Goal: Task Accomplishment & Management: Use online tool/utility

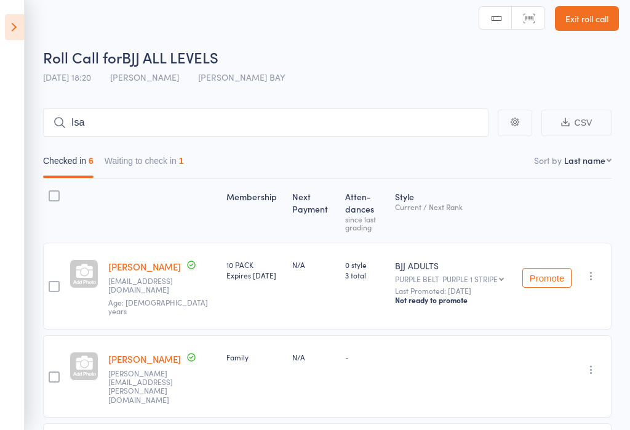
type input "[DEMOGRAPHIC_DATA]"
click at [133, 120] on input "[DEMOGRAPHIC_DATA]" at bounding box center [266, 122] width 446 height 28
type input "Is"
click at [199, 116] on input "Is" at bounding box center [266, 122] width 446 height 28
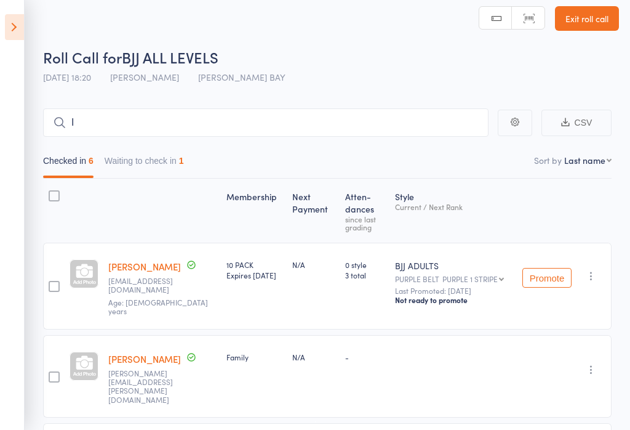
type input "Is"
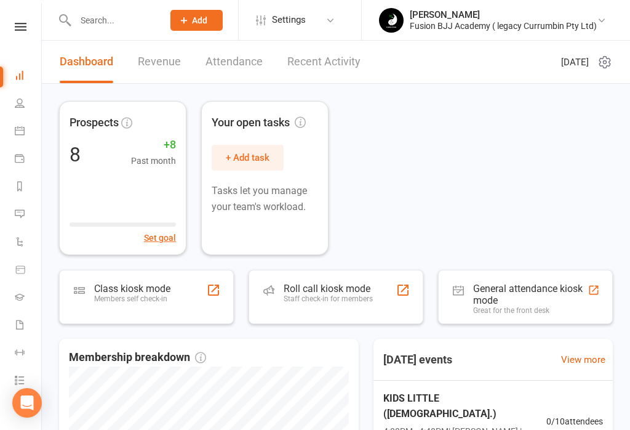
scroll to position [1, 0]
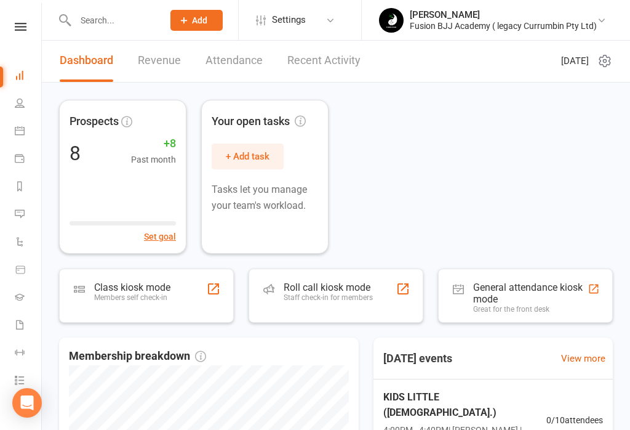
click at [520, 306] on div "Great for the front desk" at bounding box center [530, 309] width 114 height 9
click at [22, 278] on link "Product Sales" at bounding box center [29, 271] width 28 height 28
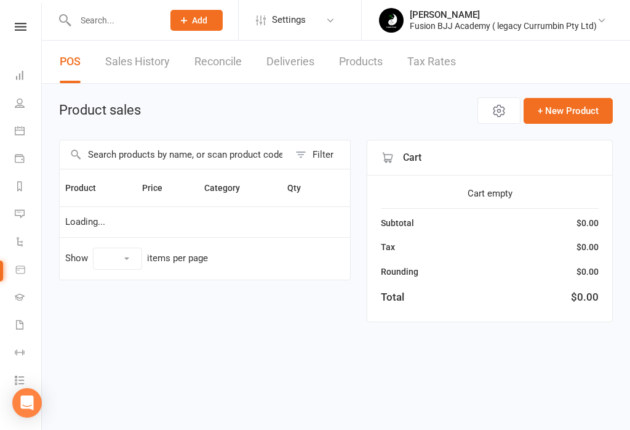
click at [30, 292] on link "Gradings" at bounding box center [29, 298] width 28 height 28
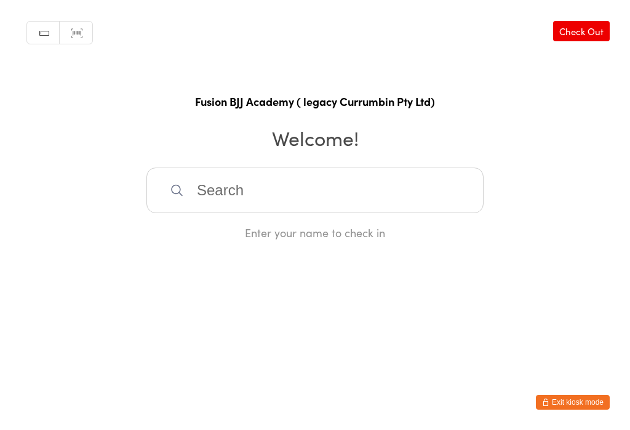
click at [169, 188] on input "search" at bounding box center [314, 190] width 337 height 46
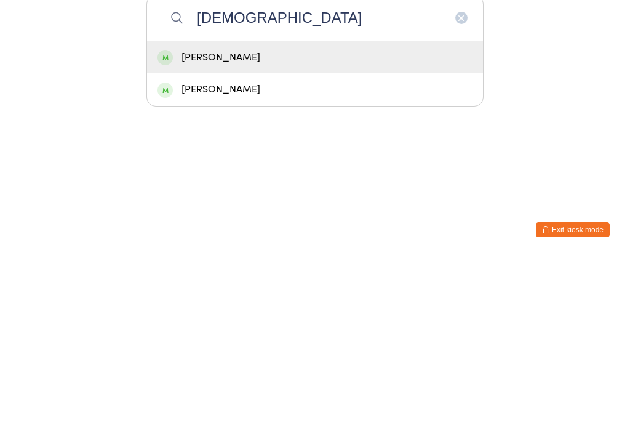
type input "[DEMOGRAPHIC_DATA]"
click at [174, 222] on div "[PERSON_NAME]" at bounding box center [315, 230] width 315 height 17
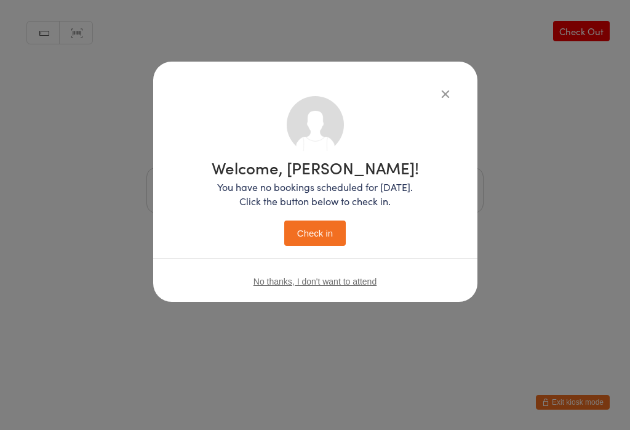
click at [335, 236] on button "Check in" at bounding box center [315, 232] width 62 height 25
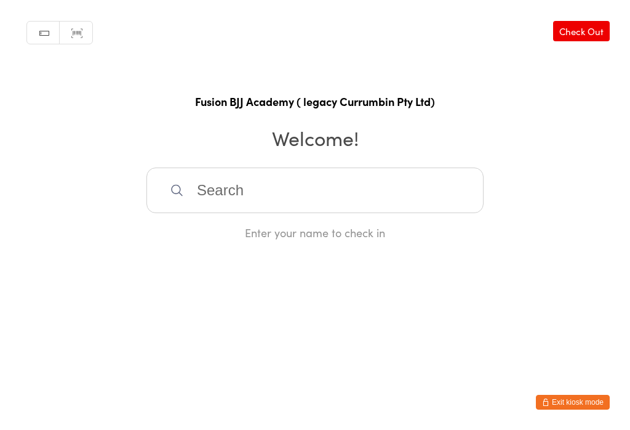
click at [300, 187] on input "search" at bounding box center [314, 190] width 337 height 46
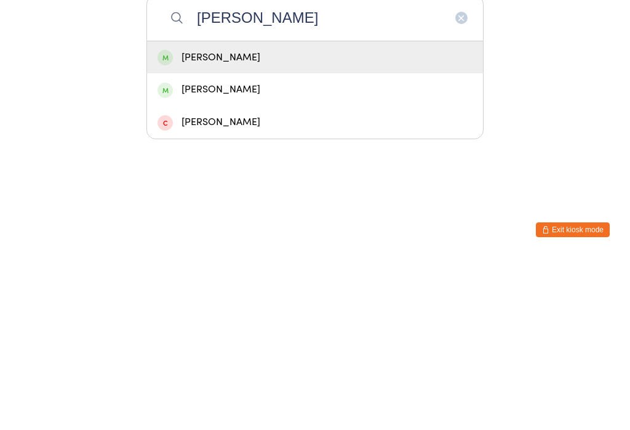
type input "[PERSON_NAME]"
click at [294, 222] on div "[PERSON_NAME]" at bounding box center [315, 230] width 315 height 17
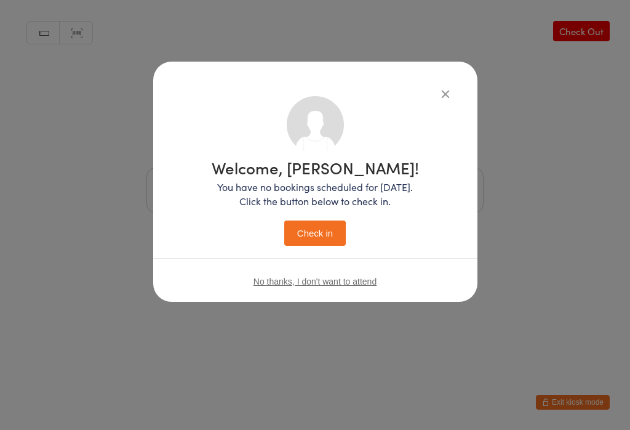
click at [319, 230] on button "Check in" at bounding box center [315, 232] width 62 height 25
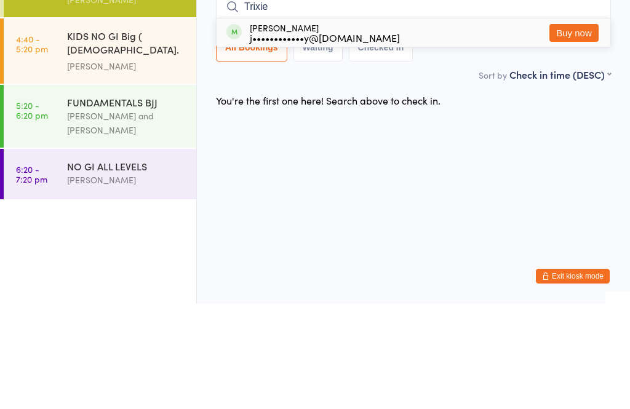
click at [249, 128] on div "Trixie Barclay j••••••••••••y@hotmail.com" at bounding box center [314, 138] width 174 height 20
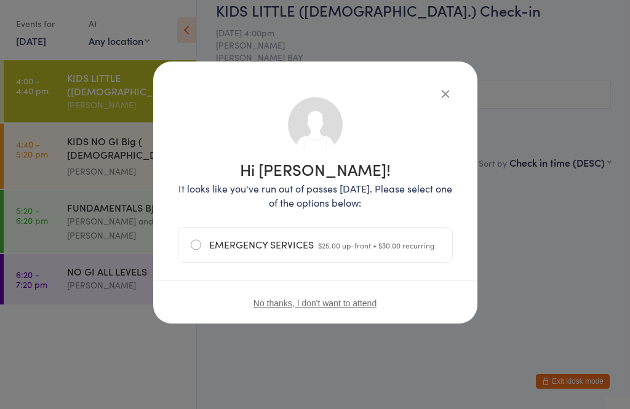
click at [448, 84] on div "Hi Trixie! It looks like you've run out of passes today. Please select one of t…" at bounding box center [315, 193] width 324 height 262
click at [444, 87] on icon "button" at bounding box center [446, 94] width 14 height 14
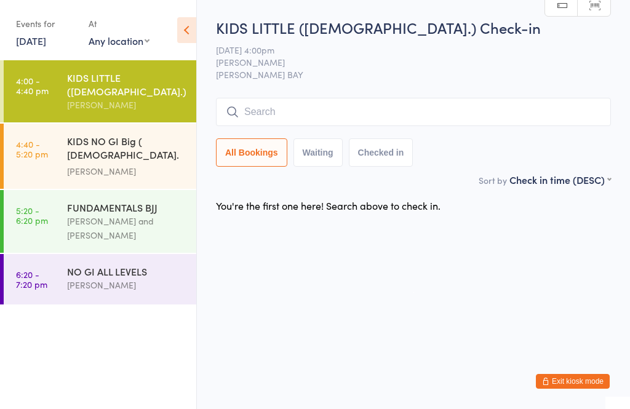
click at [449, 92] on div "KIDS LITTLE (5-7 y.o.) Check-in 11 Sep 4:00pm Fabio Glazer SANDY BAY Manual sea…" at bounding box center [413, 95] width 395 height 156
click at [470, 103] on input "search" at bounding box center [413, 112] width 395 height 28
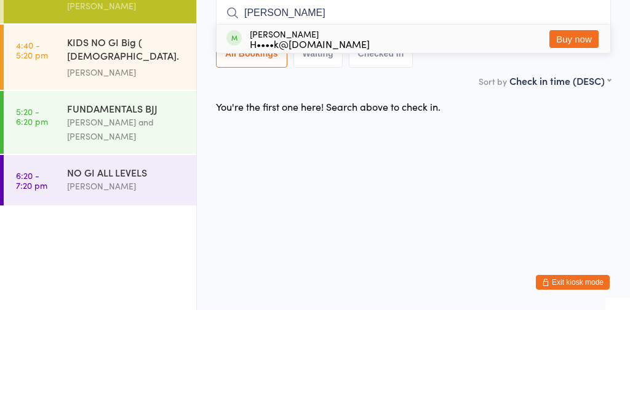
type input "Josie"
click at [567, 129] on button "Buy now" at bounding box center [574, 138] width 49 height 18
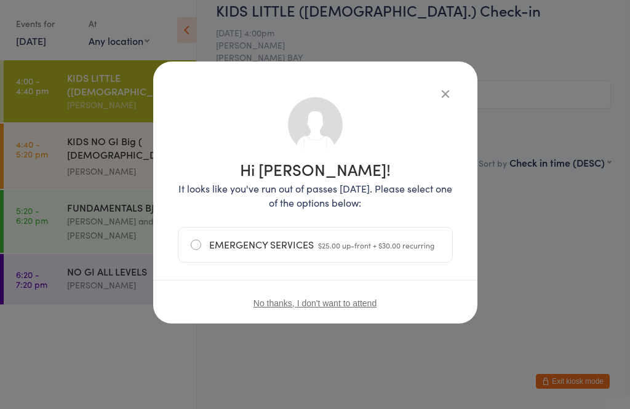
click at [444, 93] on icon "button" at bounding box center [446, 94] width 14 height 14
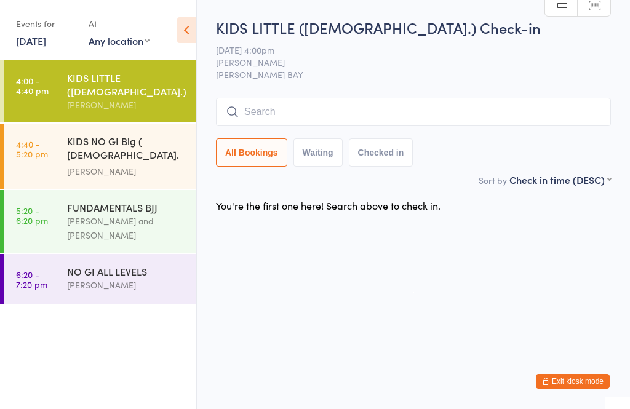
click at [91, 150] on div "KIDS NO GI Big ( 8 y.o. to 14 Y.o.)" at bounding box center [126, 149] width 119 height 30
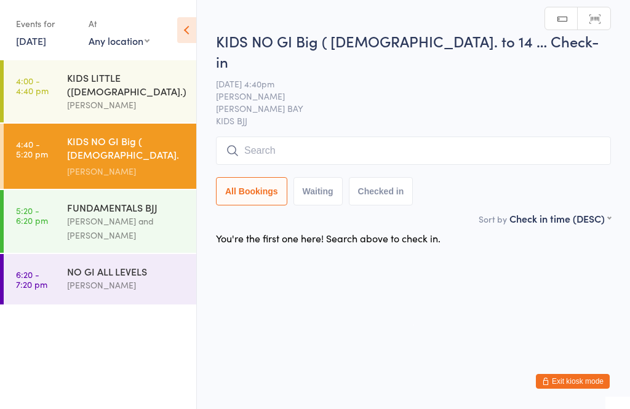
click at [100, 84] on div "KIDS LITTLE (5-7 y.o.)" at bounding box center [126, 84] width 119 height 27
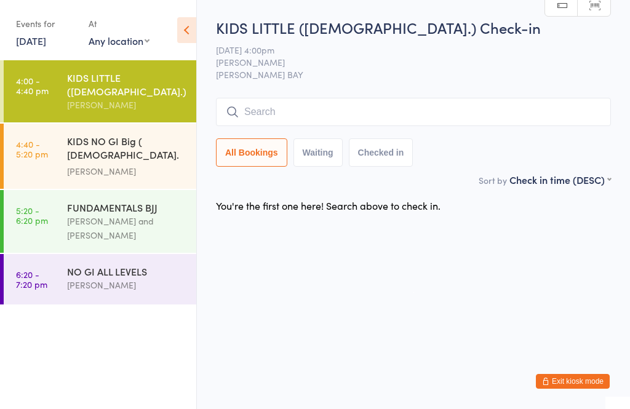
click at [124, 164] on div "Fabio Glazer" at bounding box center [126, 171] width 119 height 14
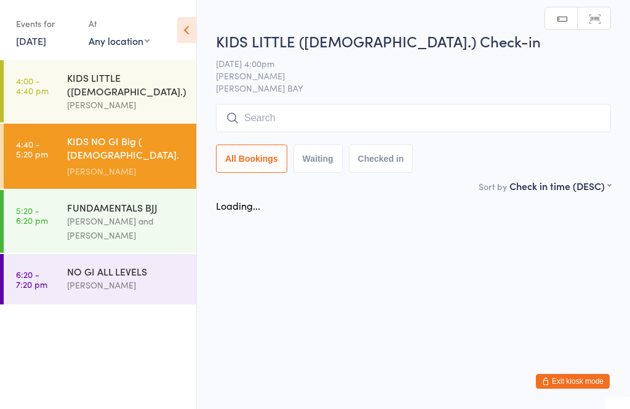
click at [302, 122] on input "search" at bounding box center [413, 118] width 395 height 28
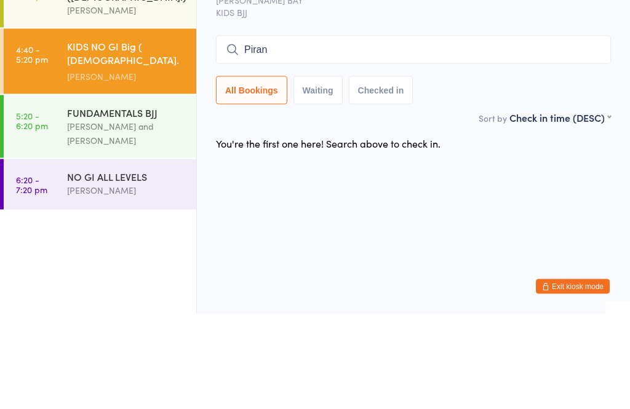
type input "Piran"
click at [371, 171] on button "Checked in" at bounding box center [381, 185] width 65 height 28
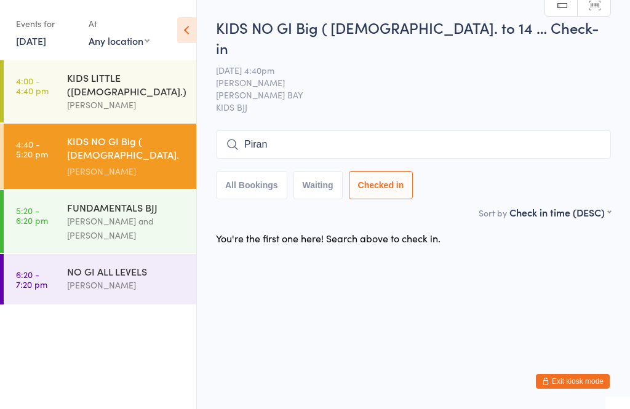
click at [319, 171] on button "Waiting" at bounding box center [318, 185] width 49 height 28
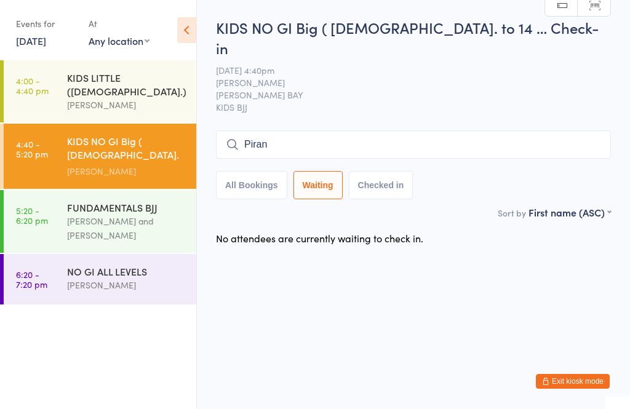
click at [252, 171] on button "All Bookings" at bounding box center [251, 185] width 71 height 28
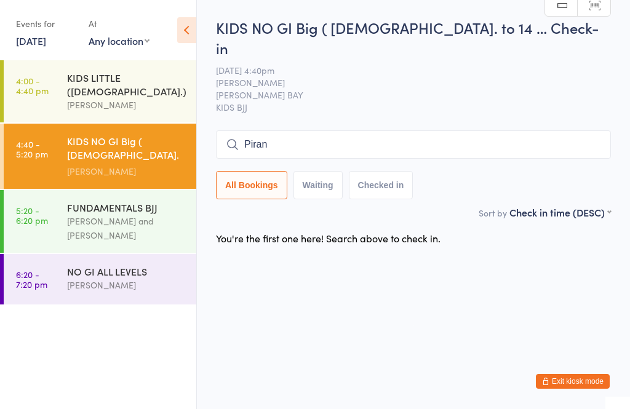
select select "5"
click at [374, 171] on button "Checked in" at bounding box center [381, 185] width 65 height 28
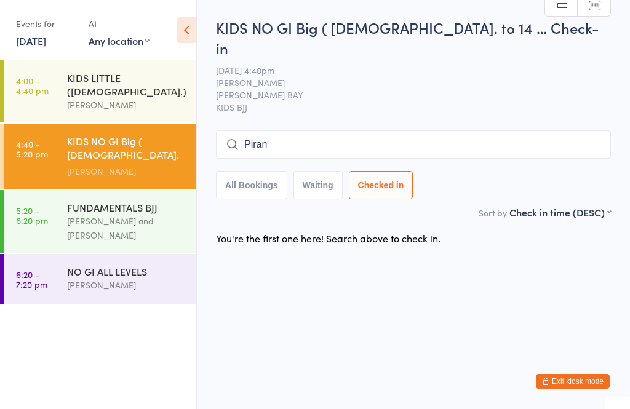
click at [315, 134] on input "Piran" at bounding box center [413, 144] width 395 height 28
click at [324, 135] on input "Piran" at bounding box center [413, 144] width 395 height 28
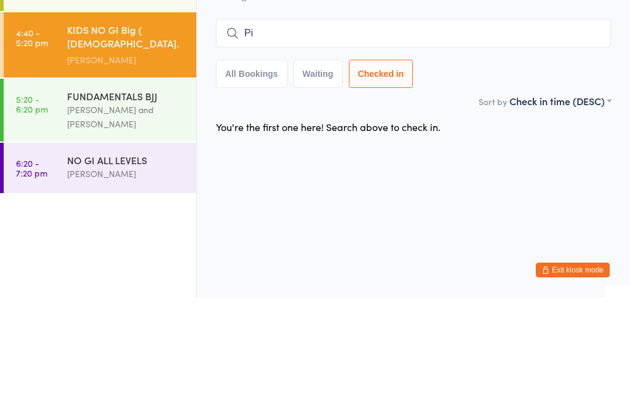
type input "P"
click at [335, 225] on div "You're the first one here! Search above to check in." at bounding box center [413, 238] width 417 height 26
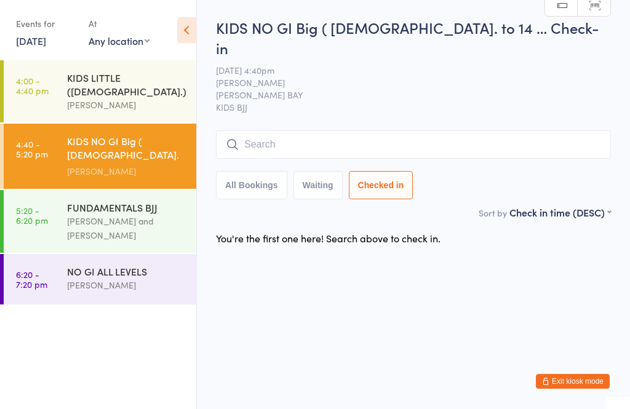
click at [138, 201] on div "FUNDAMENTALS BJJ" at bounding box center [126, 208] width 119 height 14
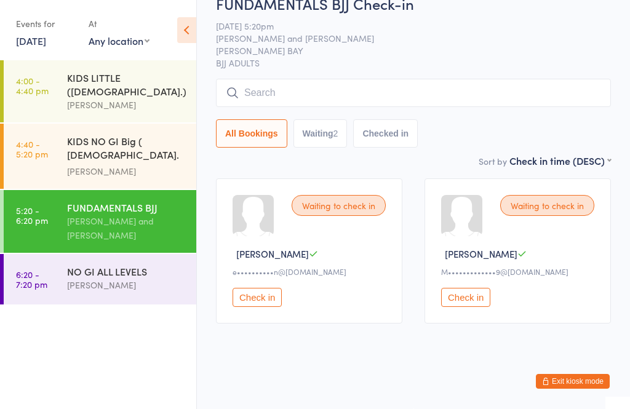
click at [347, 107] on input "search" at bounding box center [413, 93] width 395 height 28
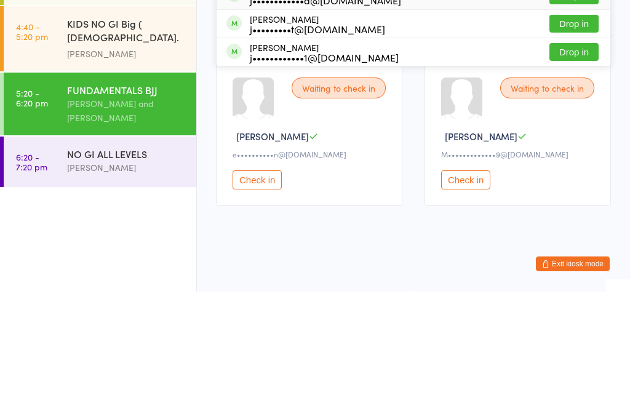
type input "James ki"
click at [569, 104] on button "Drop in" at bounding box center [574, 113] width 49 height 18
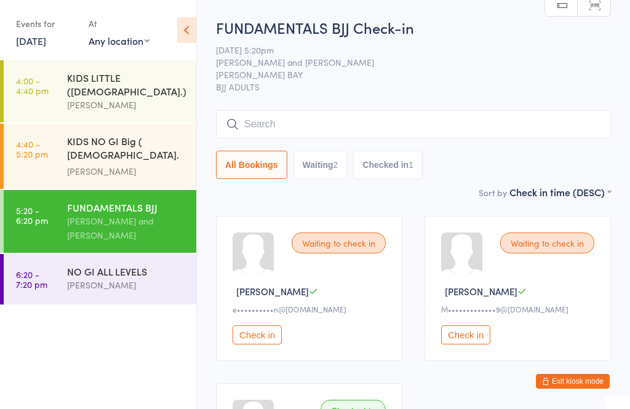
click at [107, 101] on div "KIDS LITTLE (5-7 y.o.) Fabio Glazer" at bounding box center [131, 91] width 129 height 62
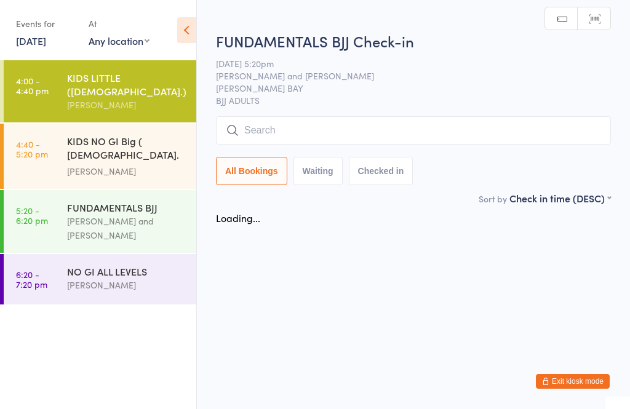
click at [82, 164] on div "Fabio Glazer" at bounding box center [126, 171] width 119 height 14
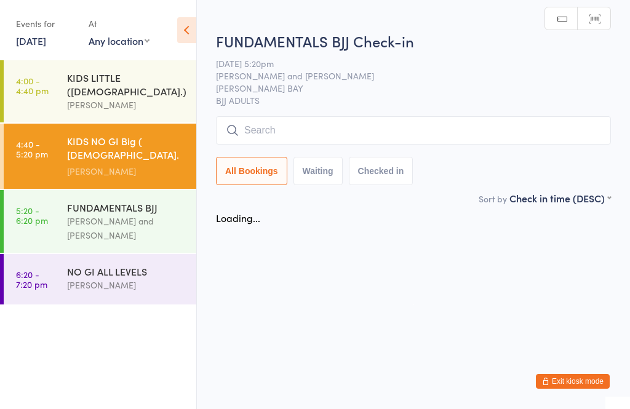
click at [282, 135] on input "search" at bounding box center [413, 130] width 395 height 28
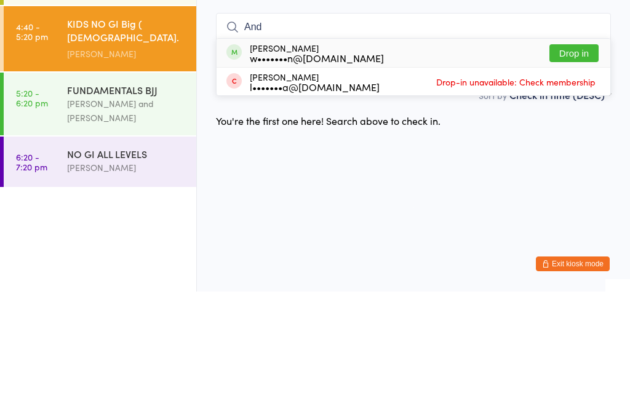
type input "And"
click at [291, 161] on div "Andy Bacon w•••••••n@y7mail.com" at bounding box center [317, 171] width 134 height 20
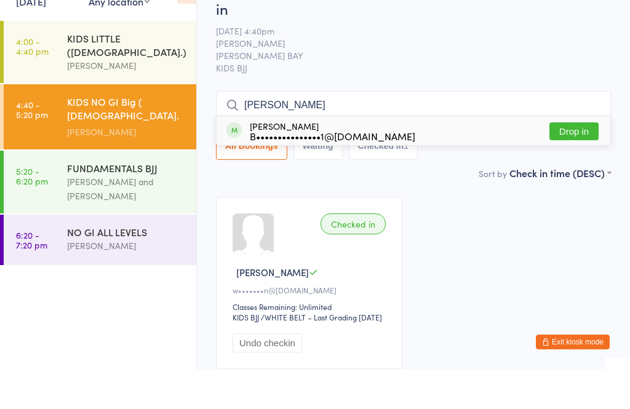
type input "jess"
click at [309, 171] on div "B•••••••••••••••1@bigpond.com" at bounding box center [333, 176] width 166 height 10
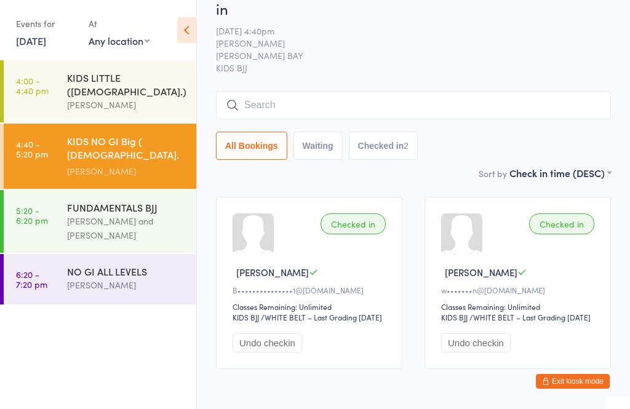
click at [129, 214] on div "Fabio Glazer and Neil Campbell" at bounding box center [126, 228] width 119 height 28
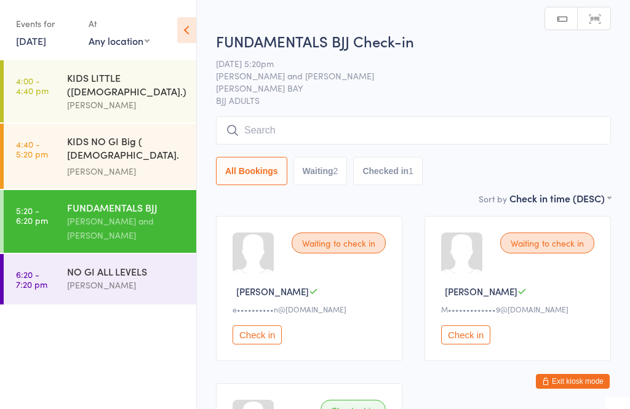
click at [281, 124] on input "search" at bounding box center [413, 130] width 395 height 28
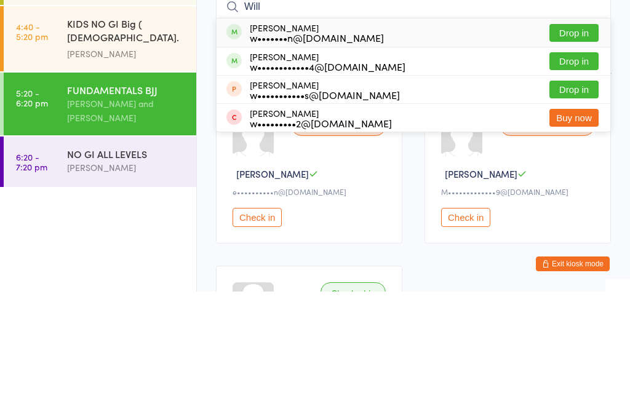
type input "Will"
click at [306, 150] on div "w•••••••n@y7mail.com" at bounding box center [317, 155] width 134 height 10
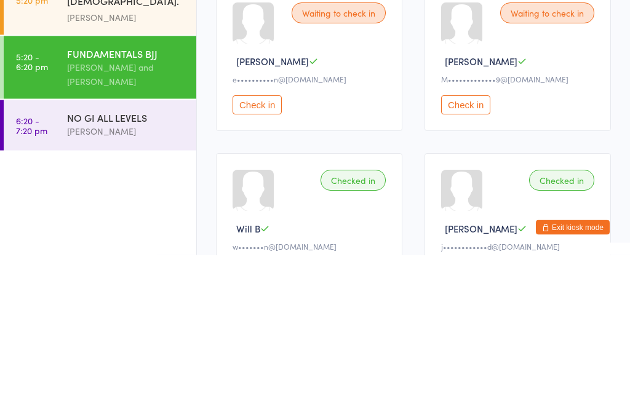
scroll to position [68, 0]
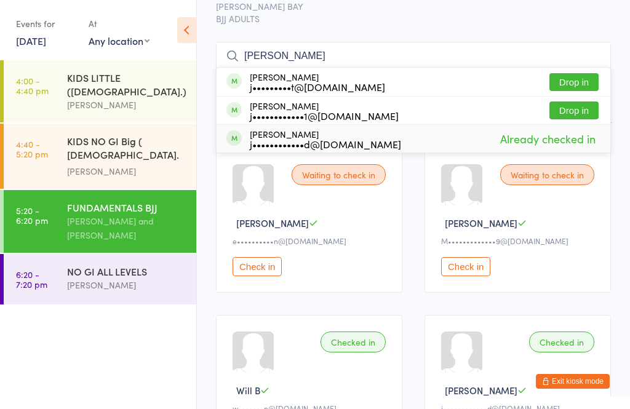
type input "james"
click at [307, 139] on div "j••••••••••••d@bigpond.com" at bounding box center [325, 144] width 151 height 10
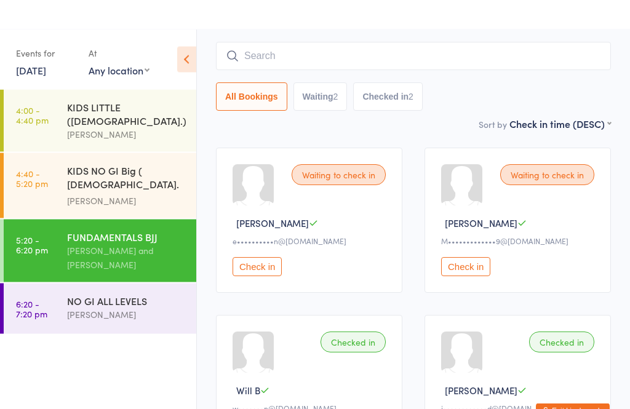
scroll to position [99, 0]
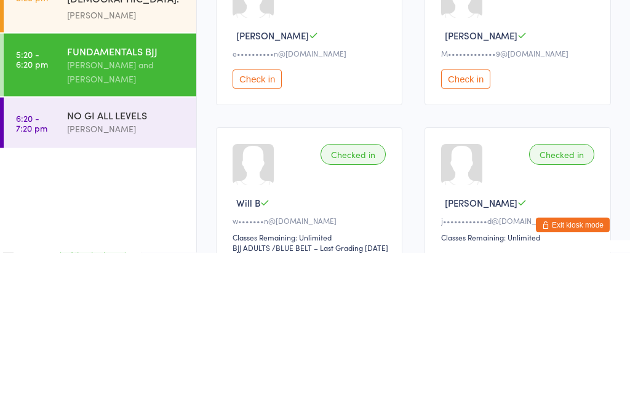
click at [126, 214] on div "Fabio Glazer and Neil Campbell" at bounding box center [126, 228] width 119 height 28
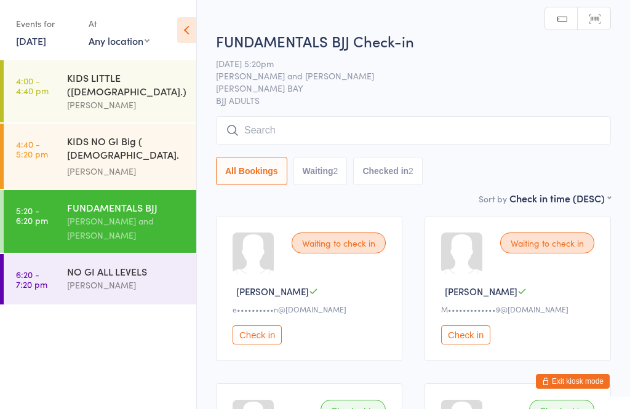
click at [376, 169] on button "Checked in 2" at bounding box center [388, 171] width 70 height 28
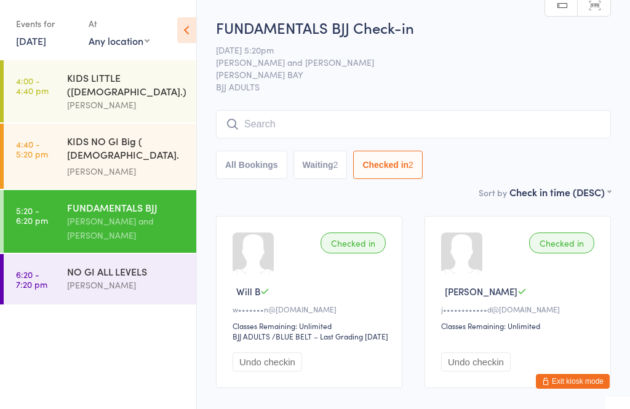
click at [260, 372] on button "Undo checkin" at bounding box center [268, 362] width 70 height 19
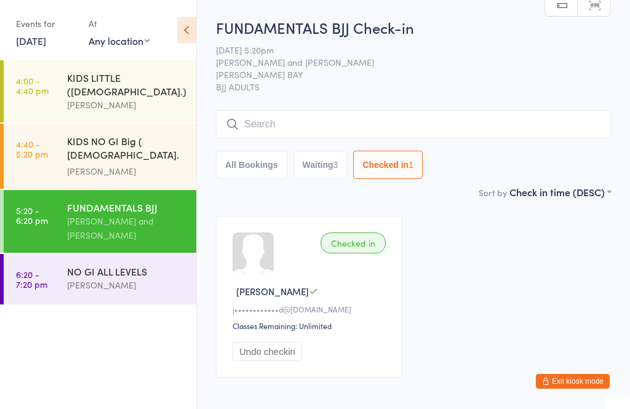
click at [284, 121] on input "search" at bounding box center [413, 124] width 395 height 28
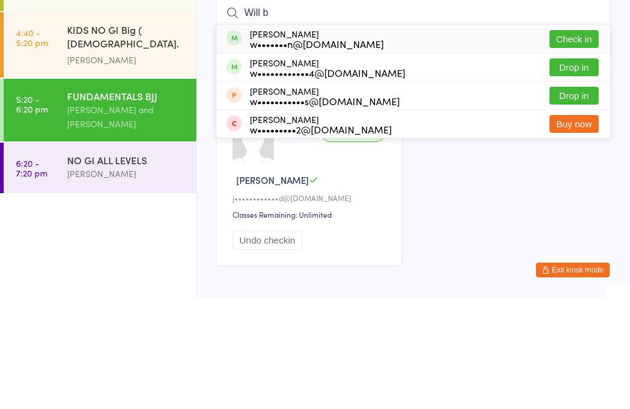
type input "Will b"
click at [577, 142] on button "Check in" at bounding box center [574, 151] width 49 height 18
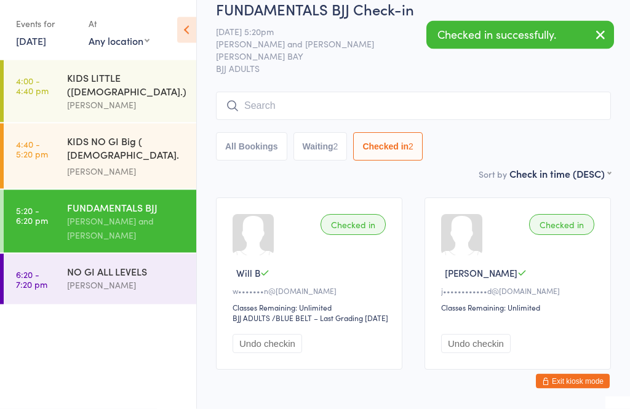
scroll to position [21, 0]
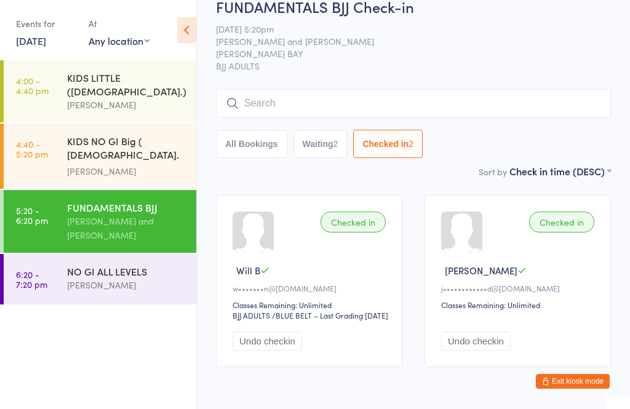
click at [268, 105] on input "search" at bounding box center [413, 103] width 395 height 28
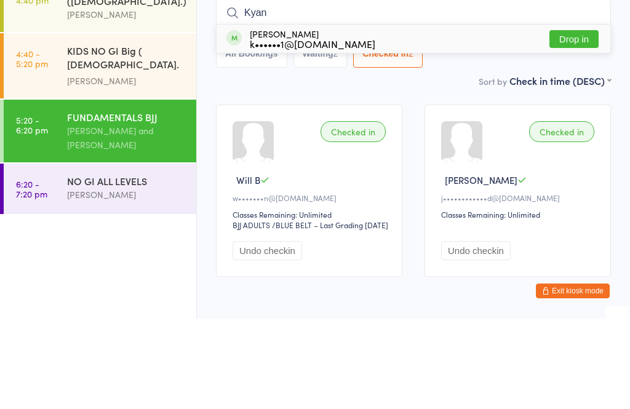
type input "Kyan"
click at [580, 121] on button "Drop in" at bounding box center [574, 130] width 49 height 18
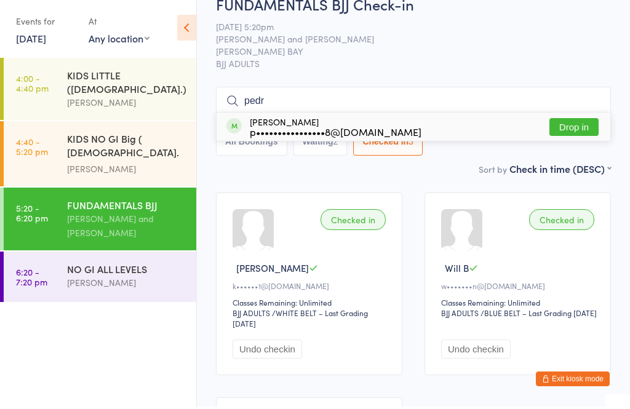
type input "pedr"
click at [571, 134] on button "Drop in" at bounding box center [574, 130] width 49 height 18
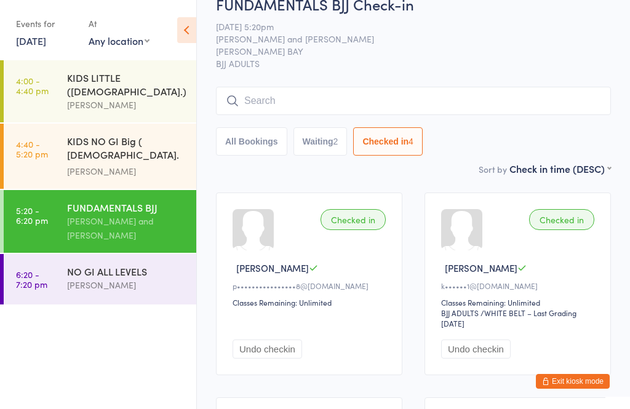
click at [259, 96] on input "search" at bounding box center [413, 101] width 395 height 28
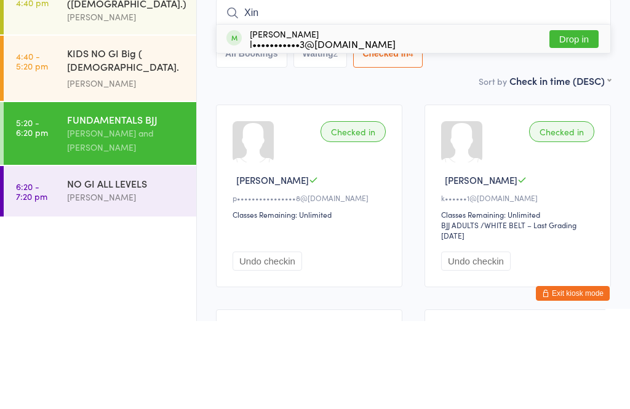
type input "Xin"
click at [327, 127] on div "l•••••••••••3@gmail.com" at bounding box center [323, 132] width 146 height 10
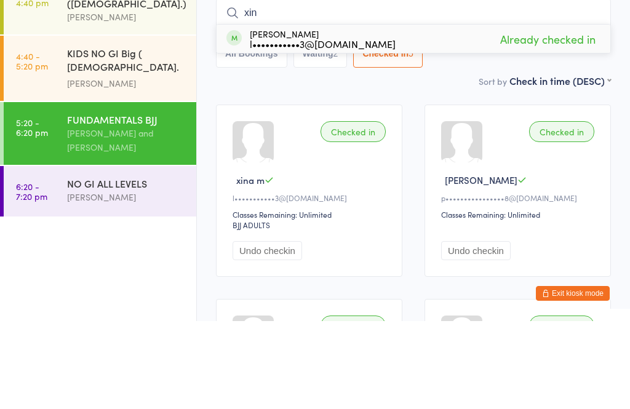
type input "xin"
click at [435, 162] on div "Sort by Check in time (DESC) First name (ASC) First name (DESC) Last name (ASC)…" at bounding box center [413, 169] width 395 height 14
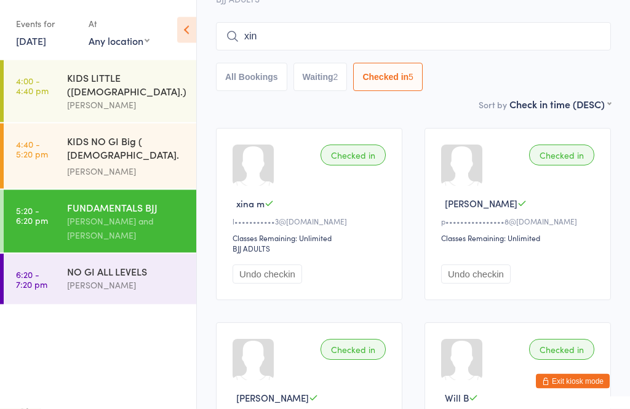
scroll to position [0, 0]
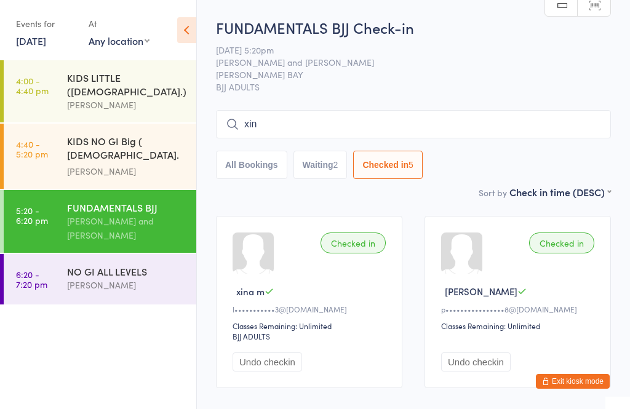
click at [91, 164] on div "Fabio Glazer" at bounding box center [126, 171] width 119 height 14
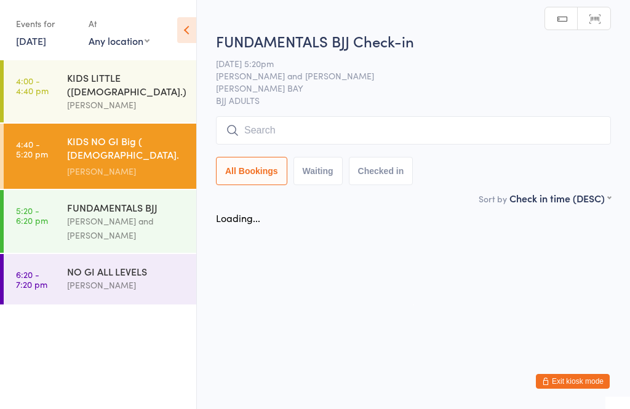
click at [85, 79] on div "KIDS LITTLE (5-7 y.o.)" at bounding box center [126, 84] width 119 height 27
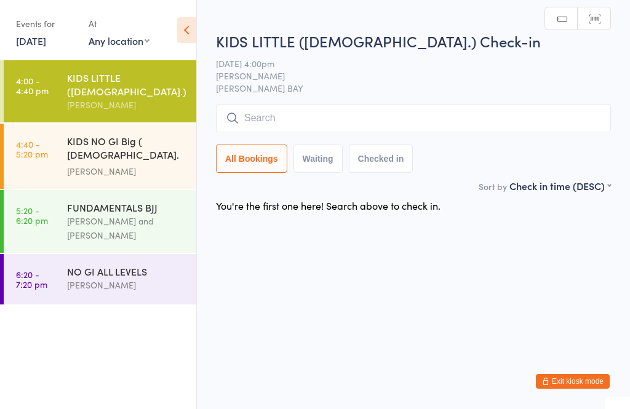
click at [69, 138] on div "KIDS NO GI Big ( 8 y.o. to 14 Y.o.)" at bounding box center [126, 149] width 119 height 30
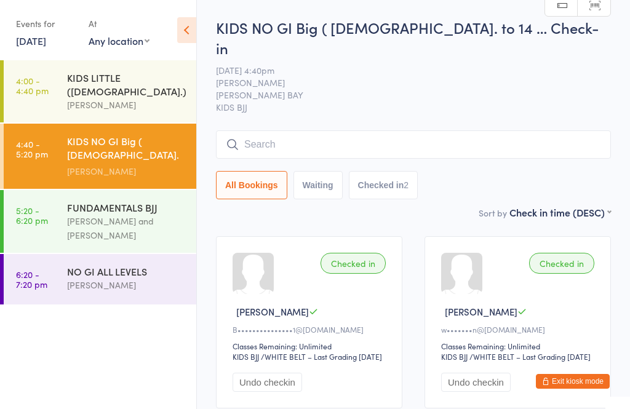
click at [276, 130] on input "search" at bounding box center [413, 144] width 395 height 28
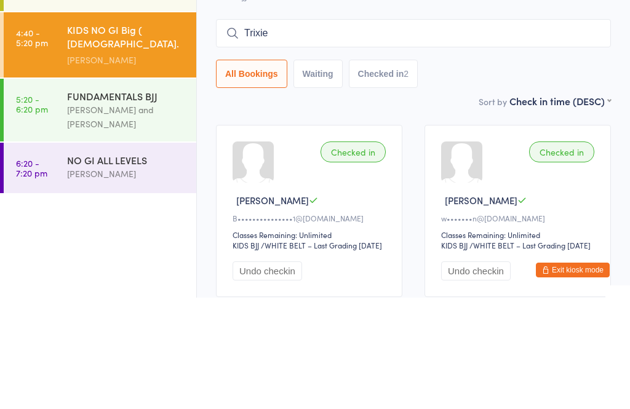
type input "Trixie"
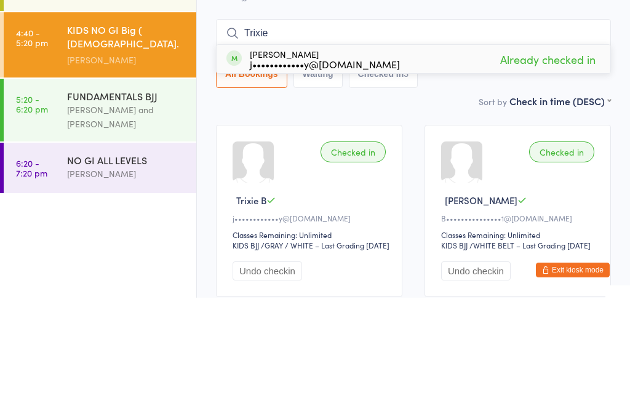
type input "Trixie"
click at [260, 156] on div "Trixie Barclay j••••••••••••y@hotmail.com Already checked in" at bounding box center [414, 170] width 394 height 28
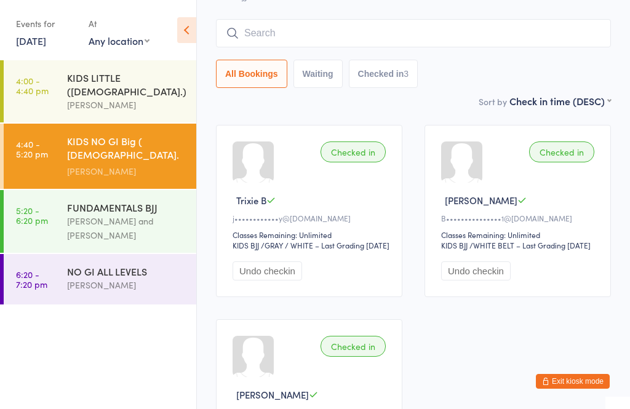
click at [246, 26] on input "search" at bounding box center [413, 33] width 395 height 28
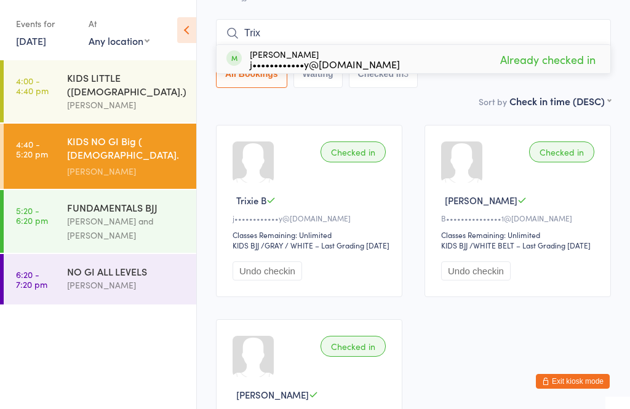
type input "Trix"
click at [268, 59] on div "j••••••••••••y@hotmail.com" at bounding box center [325, 64] width 150 height 10
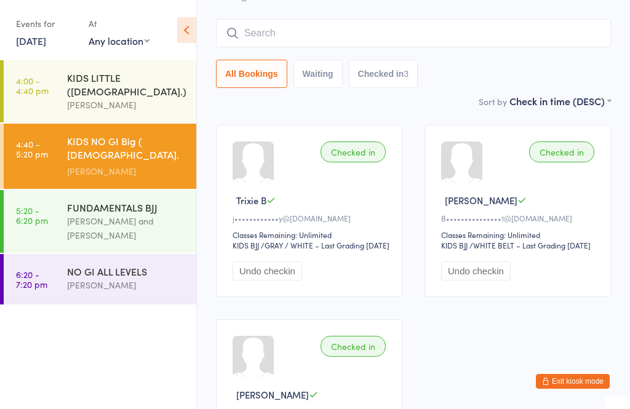
click at [275, 19] on input "search" at bounding box center [413, 33] width 395 height 28
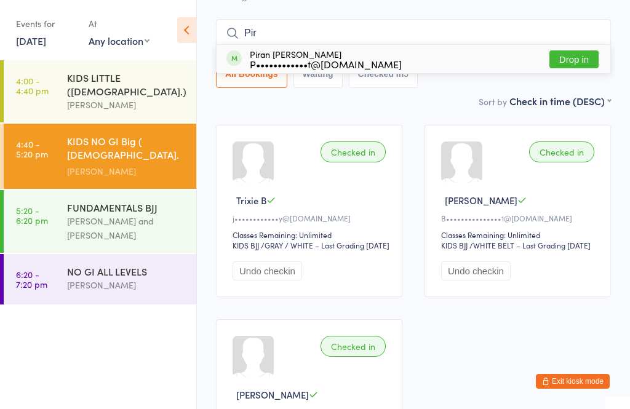
type input "Pir"
click at [569, 50] on button "Drop in" at bounding box center [574, 59] width 49 height 18
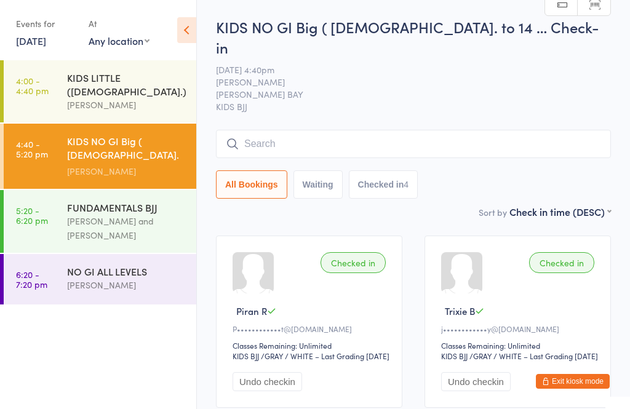
scroll to position [0, 0]
